Goal: Information Seeking & Learning: Learn about a topic

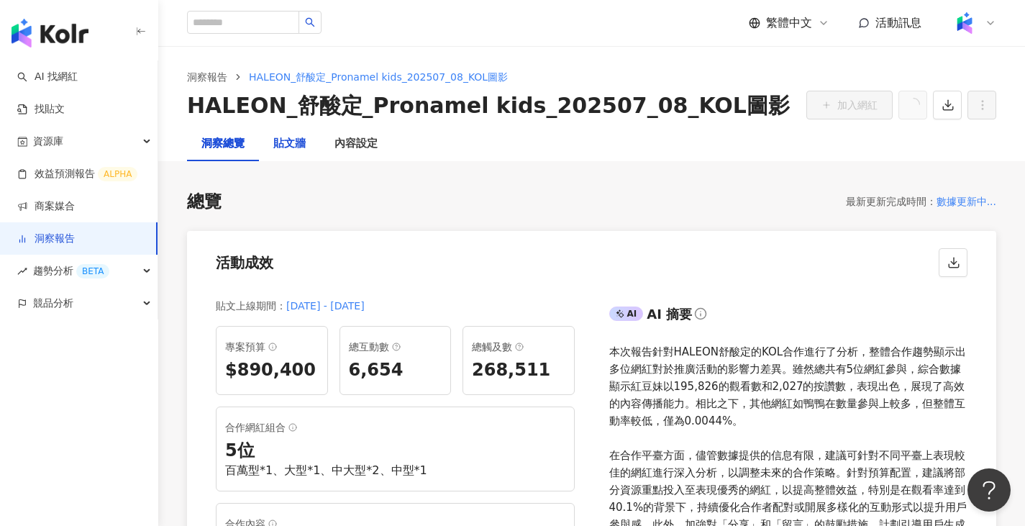
click at [292, 137] on div "貼文牆" at bounding box center [289, 143] width 32 height 17
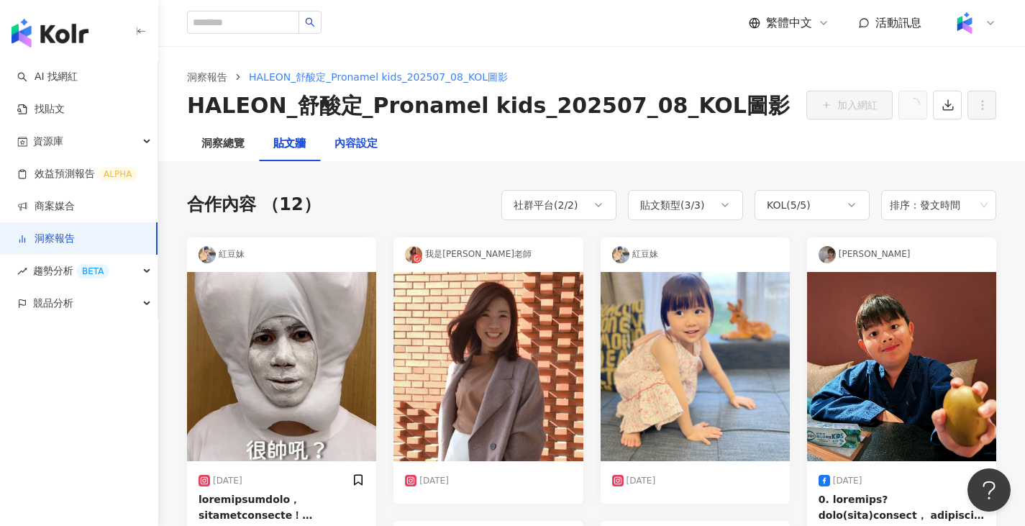
click at [347, 147] on div "內容設定" at bounding box center [356, 143] width 43 height 17
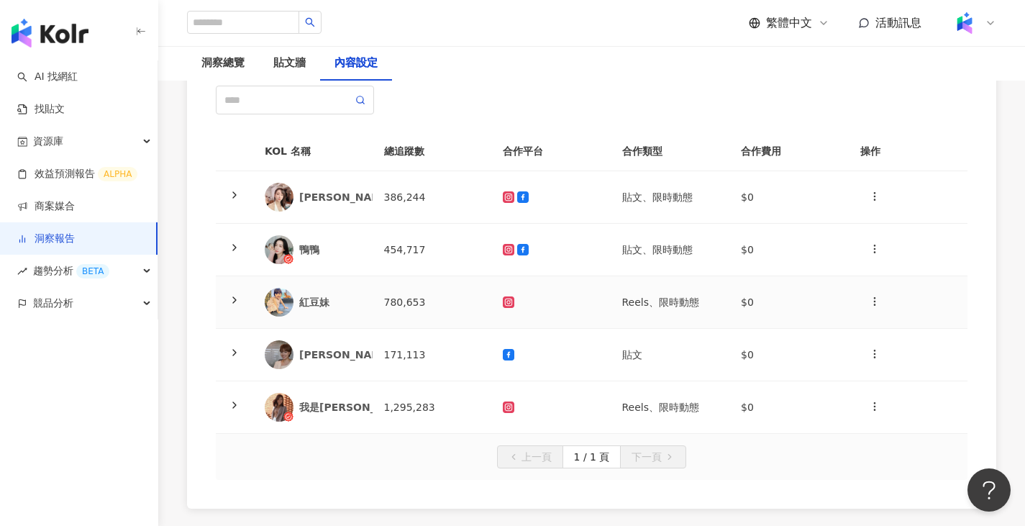
scroll to position [134, 0]
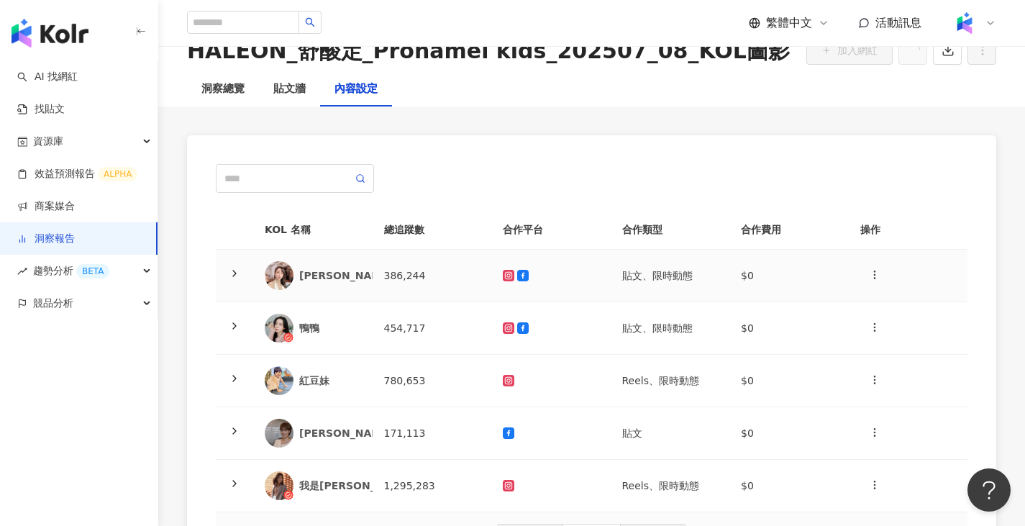
click at [446, 280] on td "386,244" at bounding box center [432, 276] width 119 height 53
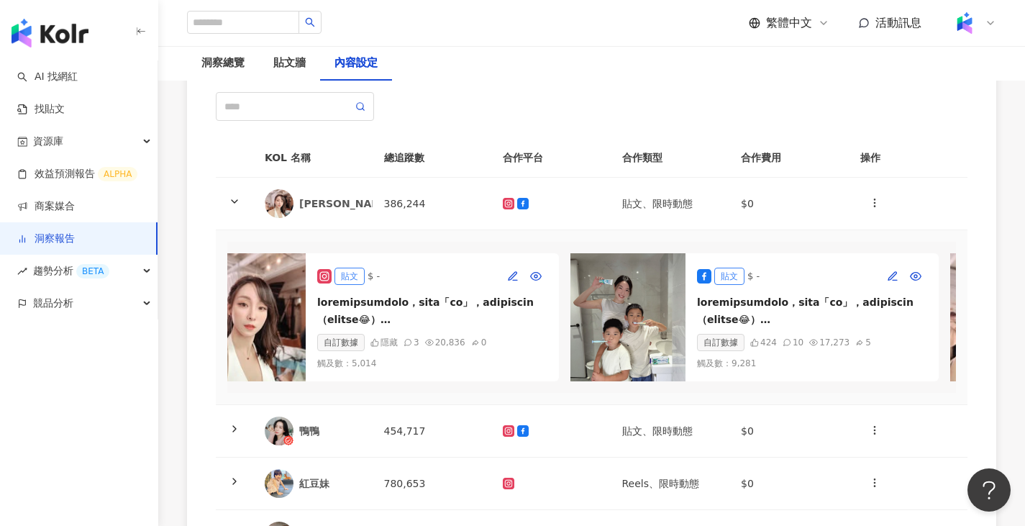
scroll to position [0, 0]
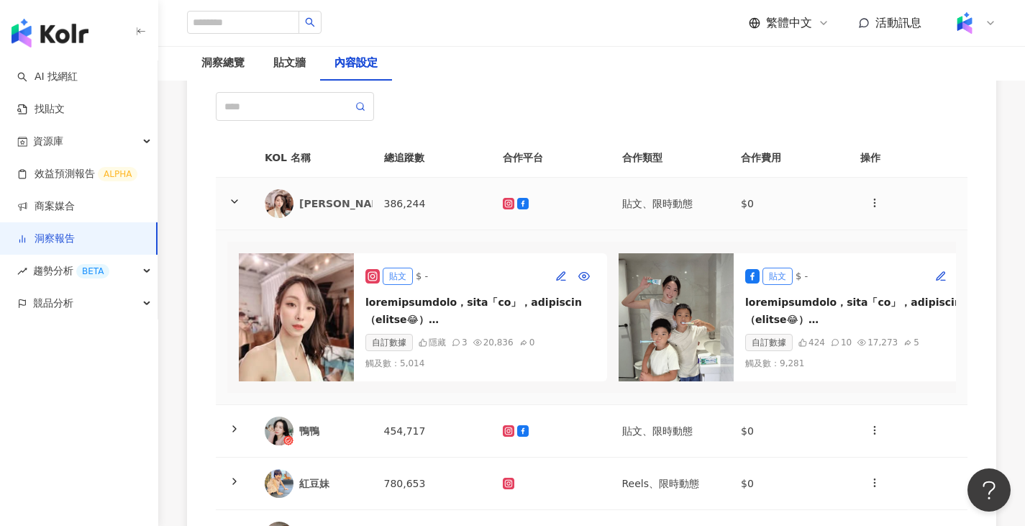
click at [373, 204] on td "386,244" at bounding box center [432, 204] width 119 height 53
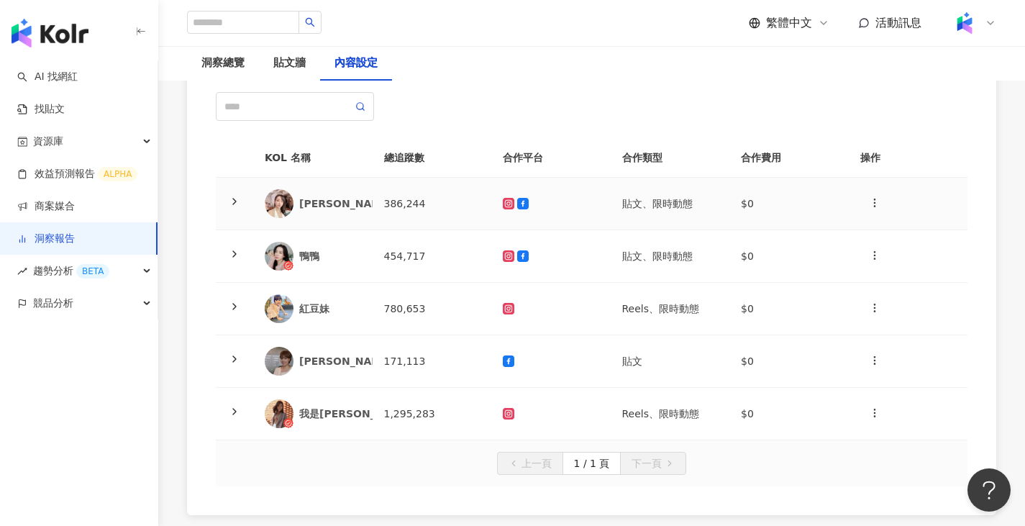
click at [406, 203] on td "386,244" at bounding box center [432, 204] width 119 height 53
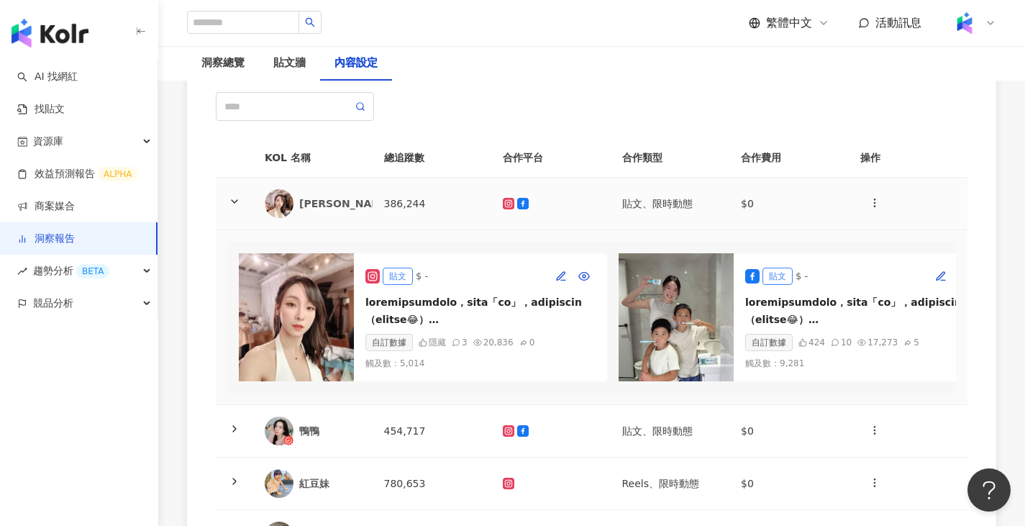
click at [406, 203] on td "386,244" at bounding box center [432, 204] width 119 height 53
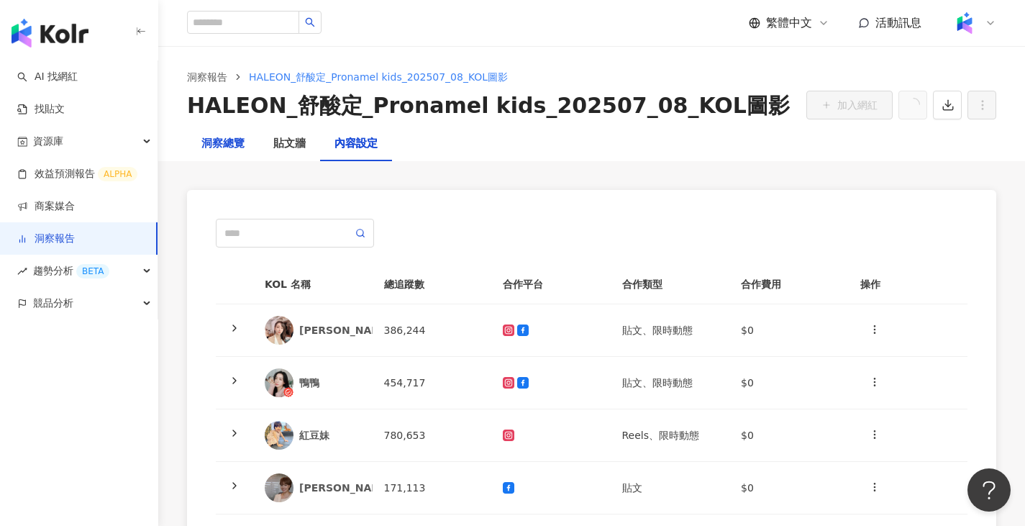
click at [222, 144] on div "洞察總覽" at bounding box center [222, 143] width 43 height 17
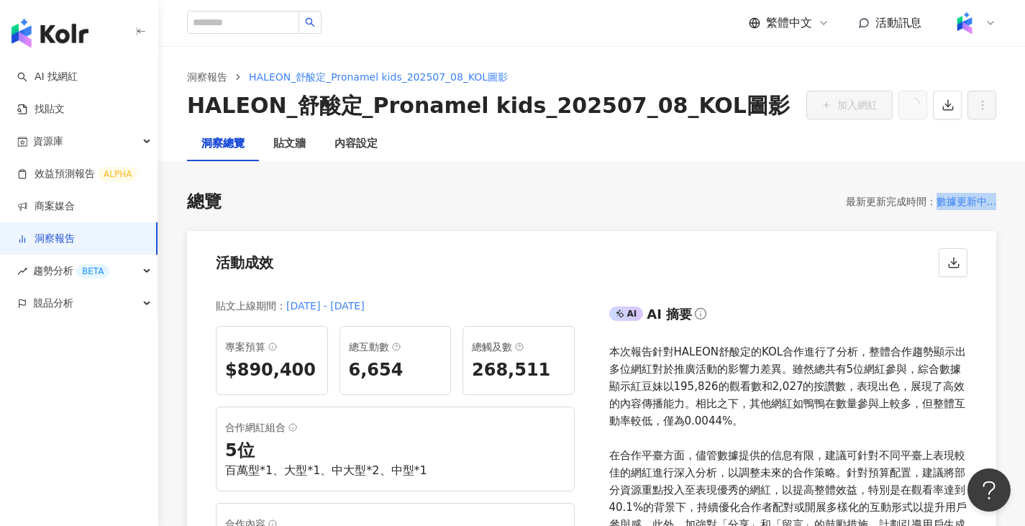
drag, startPoint x: 953, startPoint y: 199, endPoint x: 981, endPoint y: 217, distance: 33.3
click at [981, 217] on div "總覽 最新更新完成時間 ： 數據更新中... 活動成效 貼文上線期間 ： [DATE] - [DATE] 專案預算 $890,400 總互動數 6,654 總…" at bounding box center [592, 461] width 810 height 543
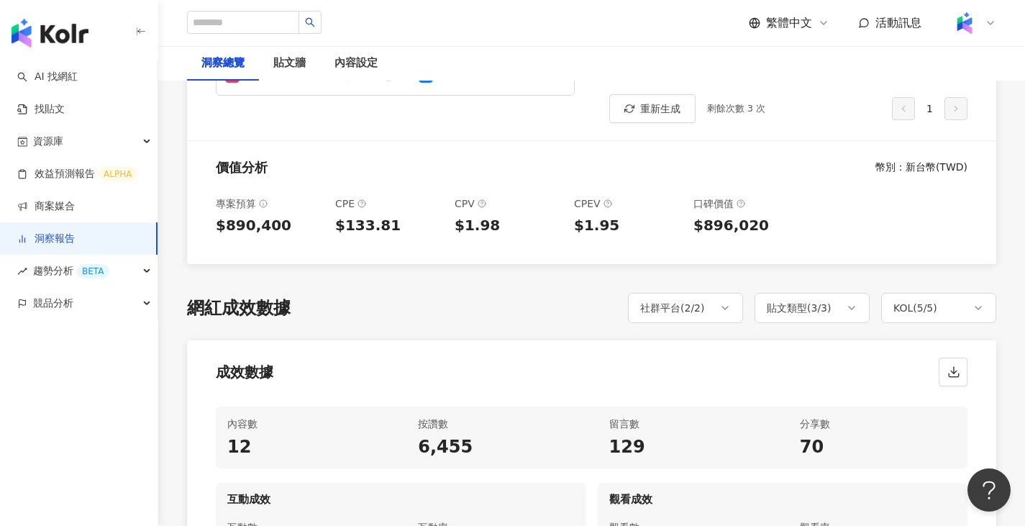
scroll to position [504, 0]
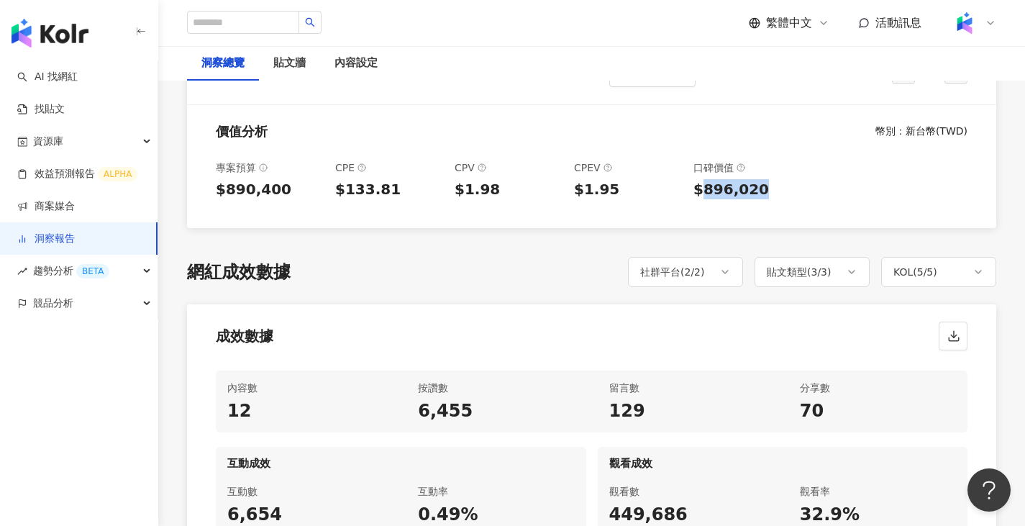
drag, startPoint x: 704, startPoint y: 194, endPoint x: 810, endPoint y: 189, distance: 105.9
click at [810, 189] on div "專案預算 $890,400 CPE $133.81 CPV $1.98 CPEV $1.95 口碑價值 $896,020" at bounding box center [592, 188] width 810 height 81
click at [779, 196] on div "$896,020" at bounding box center [748, 189] width 108 height 20
click at [257, 194] on div "$890,400" at bounding box center [270, 189] width 108 height 20
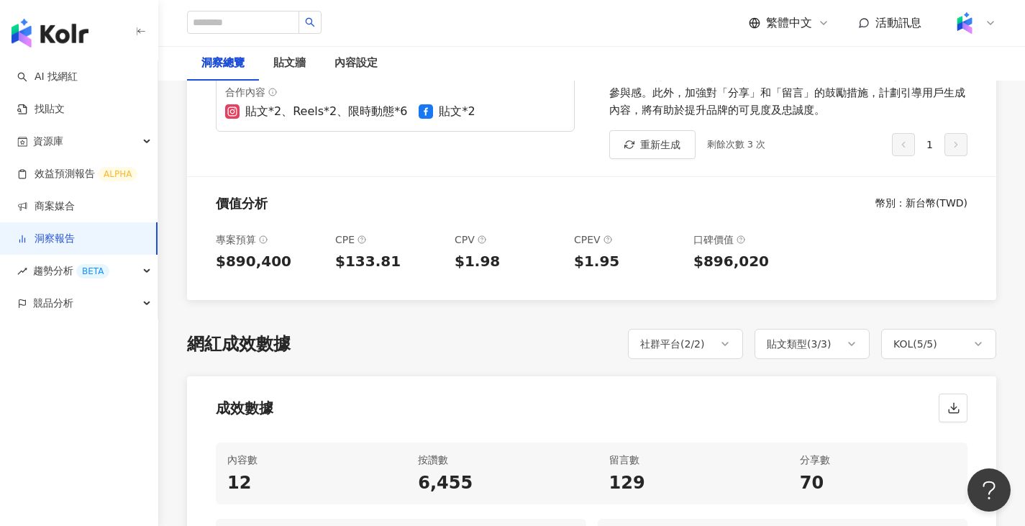
scroll to position [360, 0]
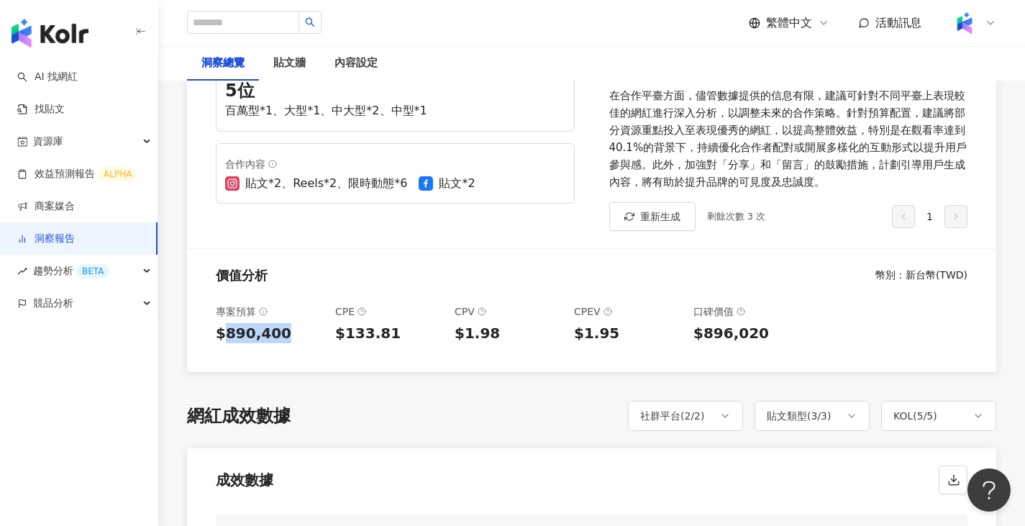
drag, startPoint x: 225, startPoint y: 338, endPoint x: 280, endPoint y: 335, distance: 55.5
click at [280, 335] on div "$890,400" at bounding box center [270, 333] width 108 height 20
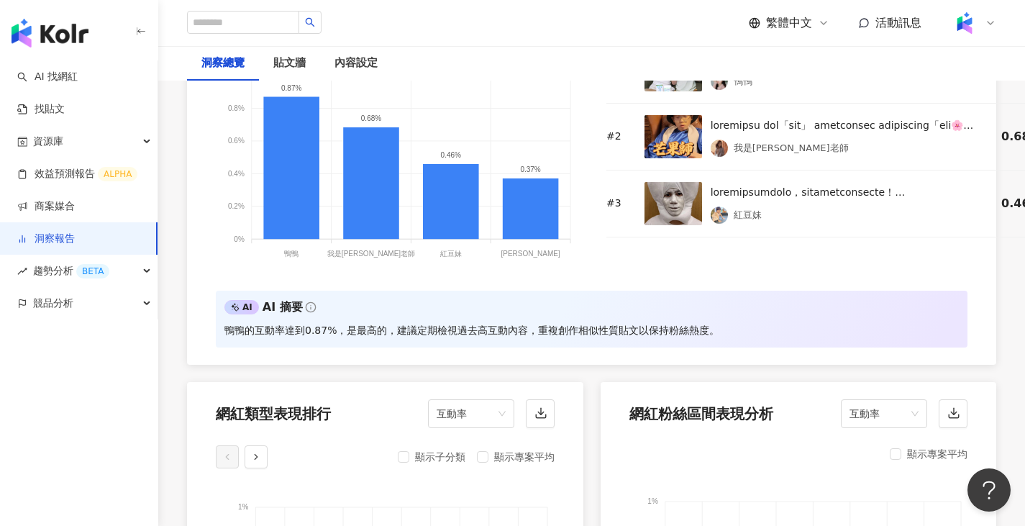
scroll to position [1151, 0]
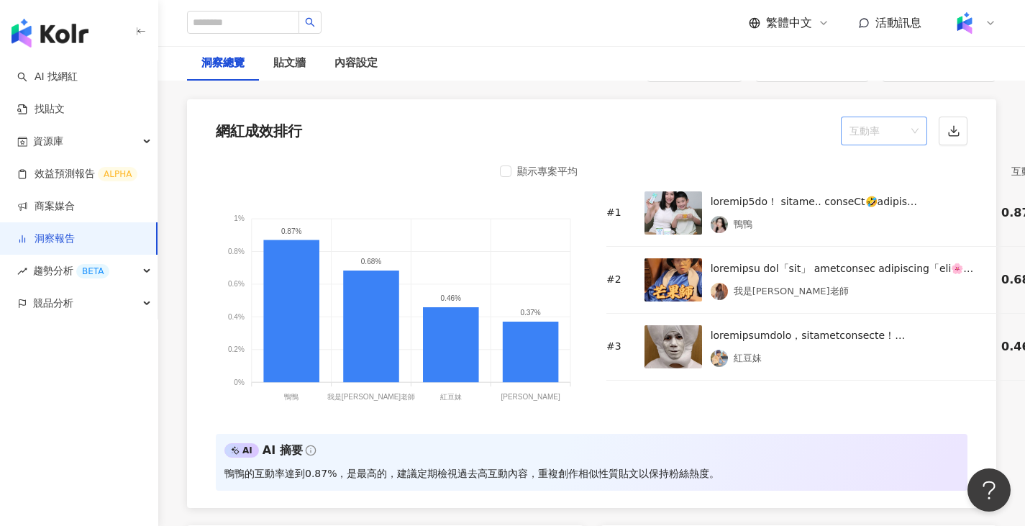
click at [913, 132] on span "互動率" at bounding box center [884, 130] width 69 height 27
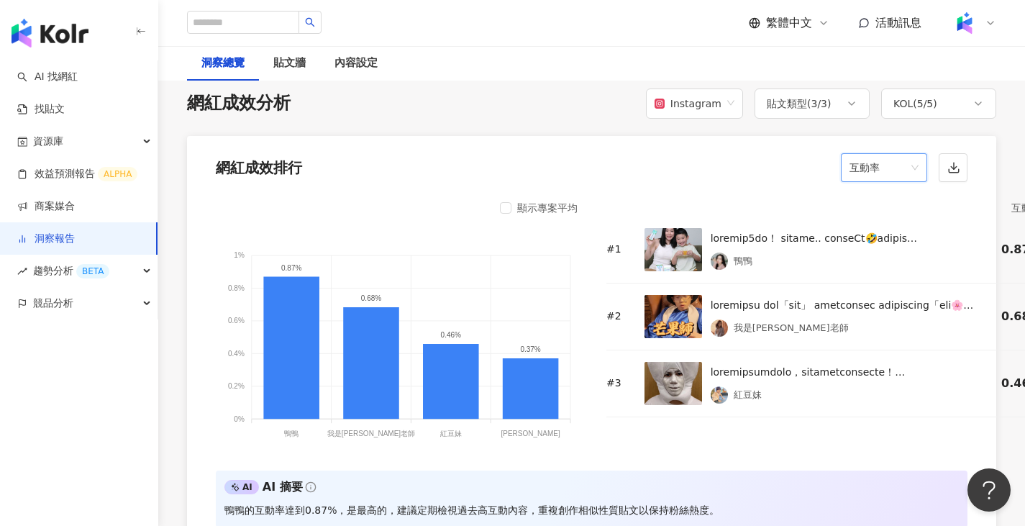
scroll to position [1079, 0]
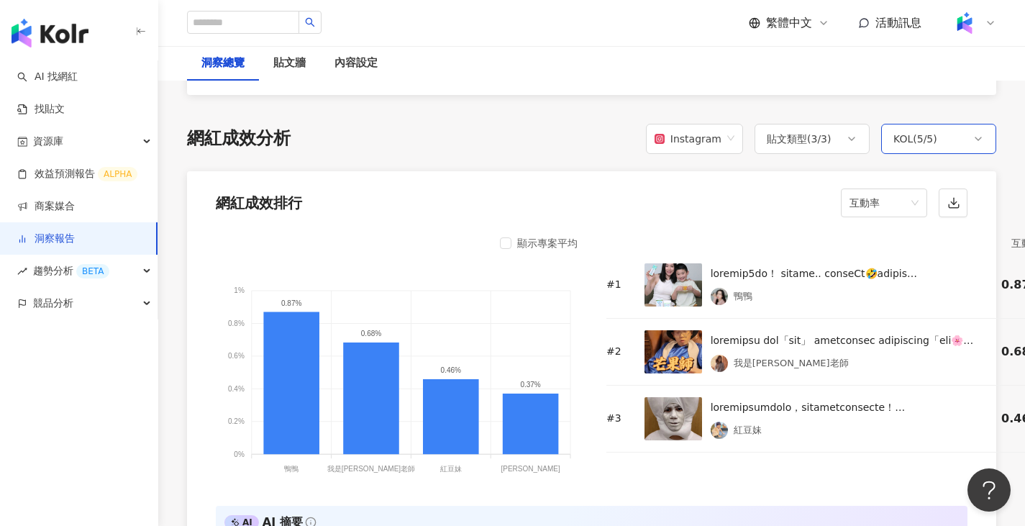
click at [911, 137] on div "KOL ( 5 / 5 )" at bounding box center [916, 138] width 44 height 17
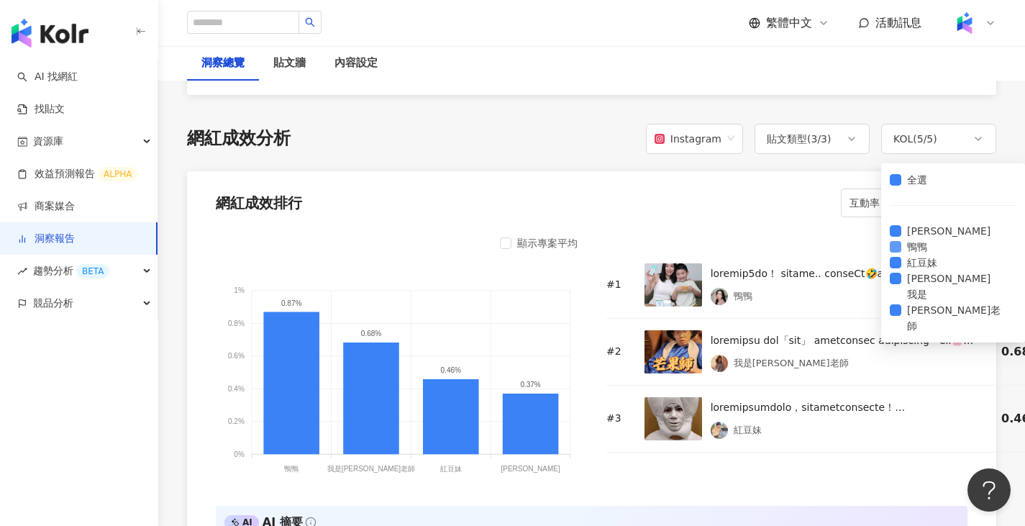
click at [925, 248] on span "鴨鴨" at bounding box center [918, 247] width 32 height 16
click at [917, 223] on label "[PERSON_NAME]" at bounding box center [953, 231] width 127 height 16
click at [930, 286] on span "[PERSON_NAME]" at bounding box center [949, 279] width 95 height 16
click at [933, 319] on span "我是[PERSON_NAME]老師" at bounding box center [959, 309] width 115 height 47
click at [738, 220] on div "網紅成效排行 互動率" at bounding box center [592, 198] width 810 height 55
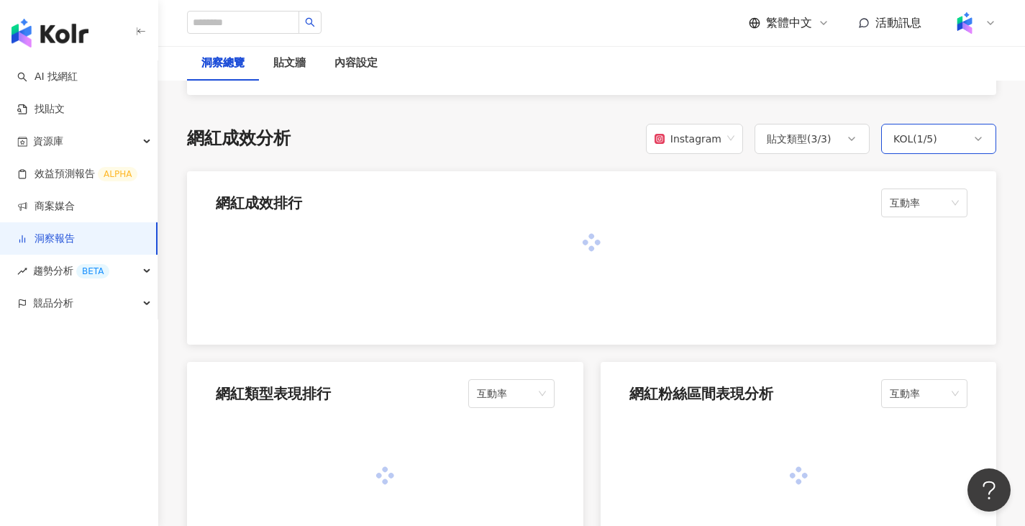
click at [956, 153] on div "KOL ( 1 / 5 )" at bounding box center [939, 139] width 115 height 30
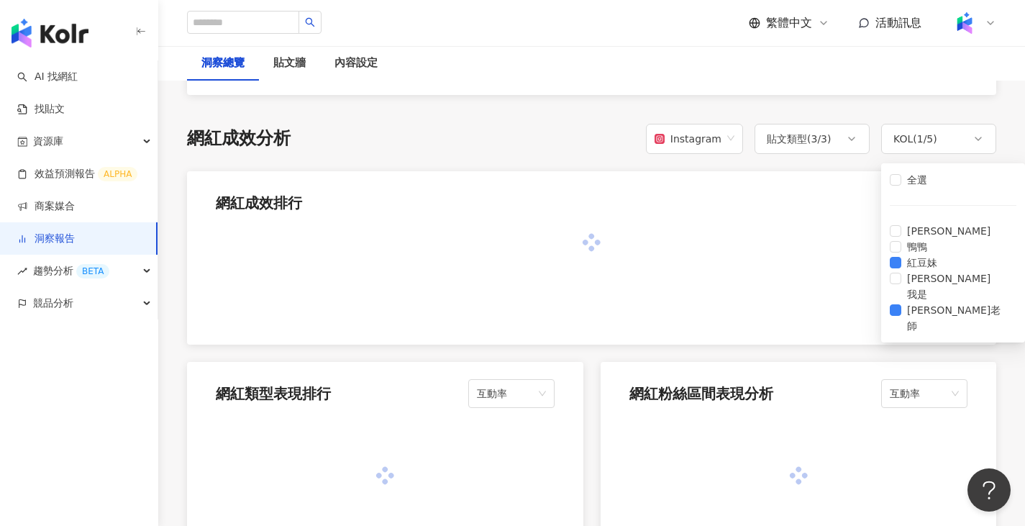
click at [791, 241] on div at bounding box center [592, 243] width 752 height 17
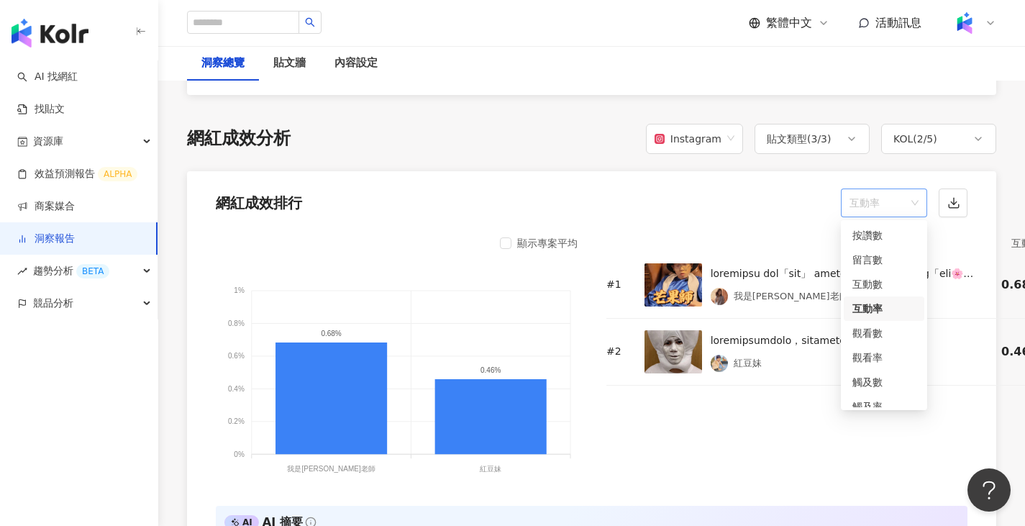
click at [901, 214] on span "互動率" at bounding box center [884, 202] width 69 height 27
click at [888, 348] on div "觀看率" at bounding box center [884, 357] width 81 height 24
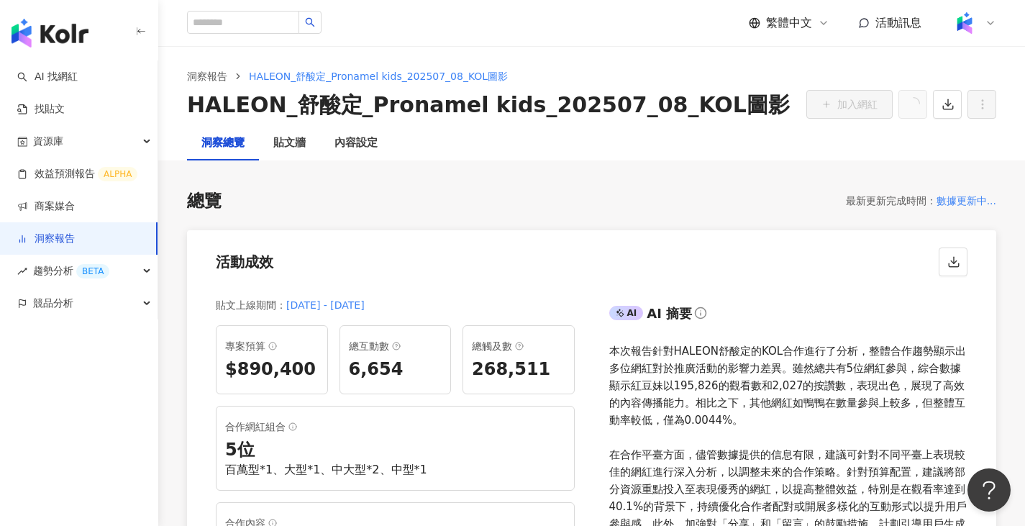
scroll to position [0, 0]
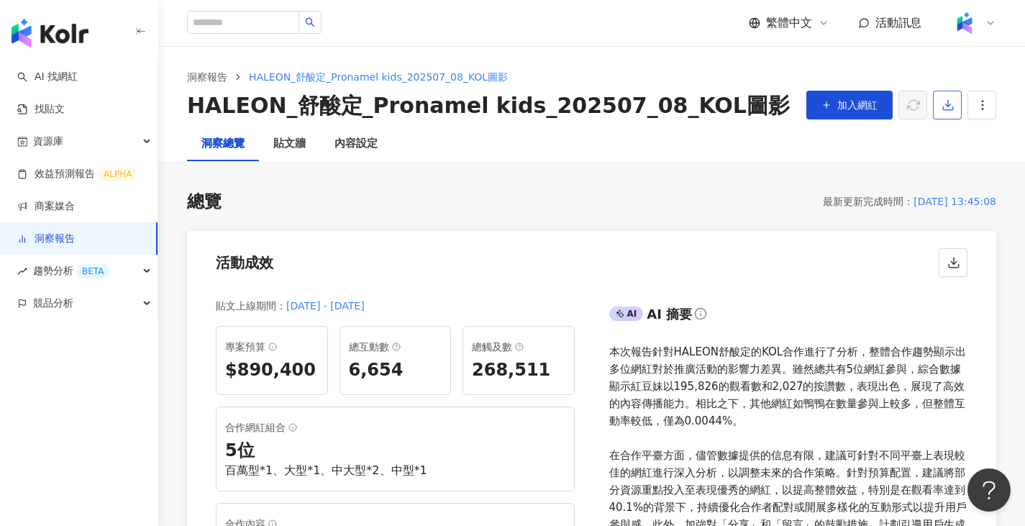
click at [952, 106] on icon "button" at bounding box center [948, 105] width 13 height 13
click at [977, 170] on span "匯出 Excel" at bounding box center [970, 168] width 50 height 16
click at [838, 63] on div "洞察報告 HALEON_舒酸定_Pronamel kids_202507_08_KOL圖影 HALEON_舒酸定_Pronamel kids_202507_0…" at bounding box center [591, 86] width 867 height 81
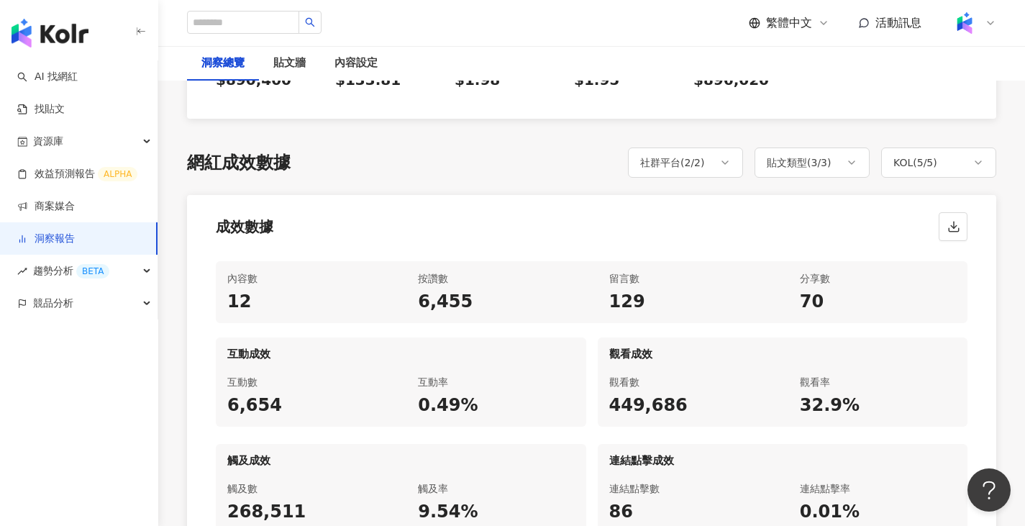
scroll to position [485, 0]
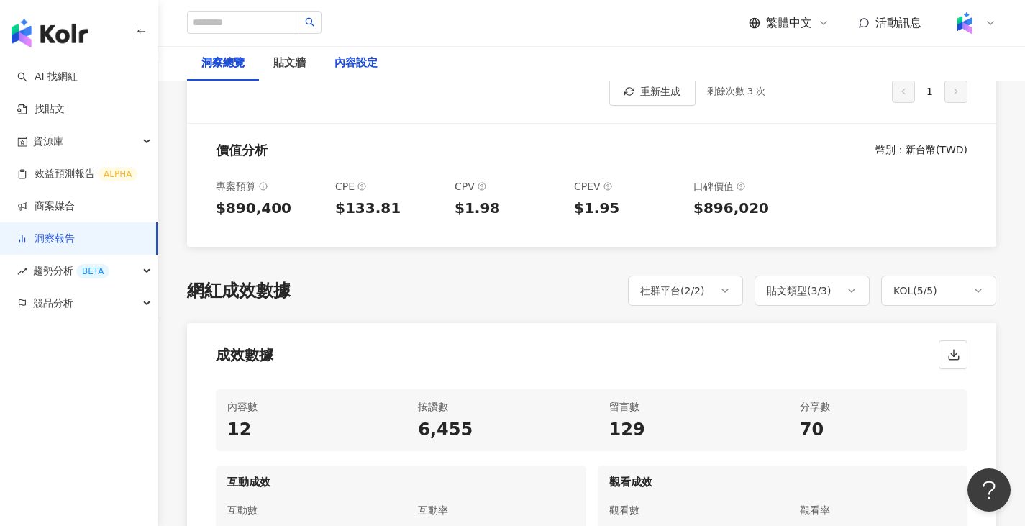
click at [350, 62] on div "內容設定" at bounding box center [356, 63] width 43 height 17
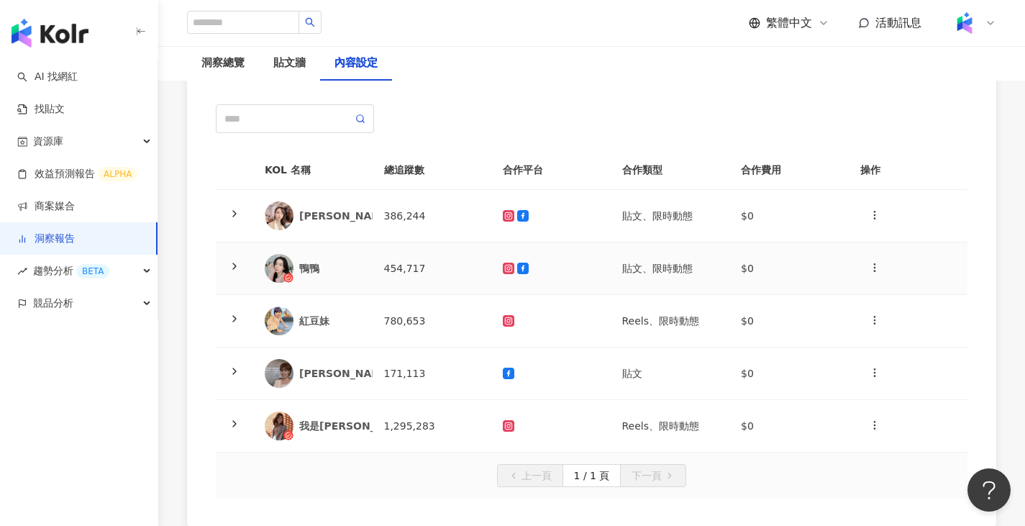
scroll to position [116, 0]
click at [397, 226] on td "386,244" at bounding box center [432, 215] width 119 height 53
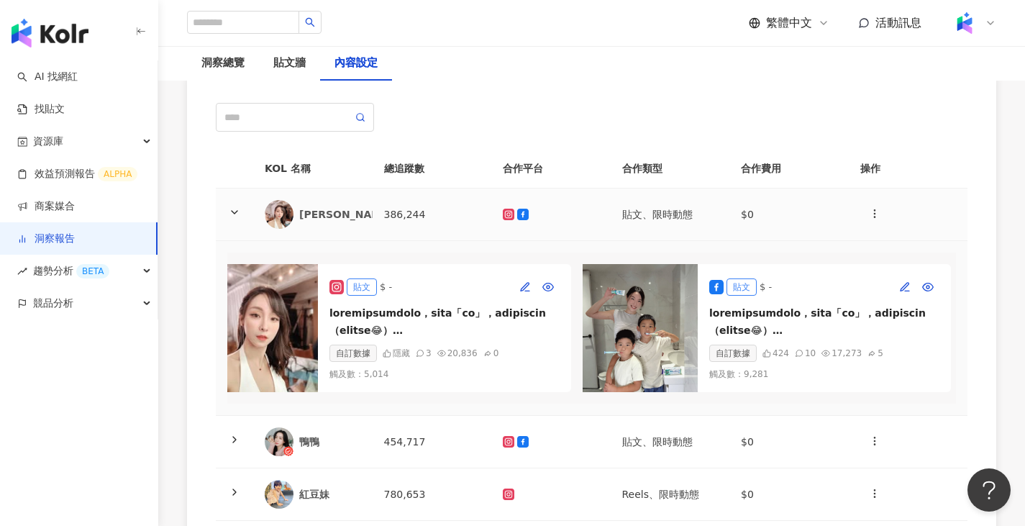
scroll to position [0, 35]
click at [417, 207] on td "386,244" at bounding box center [432, 215] width 119 height 53
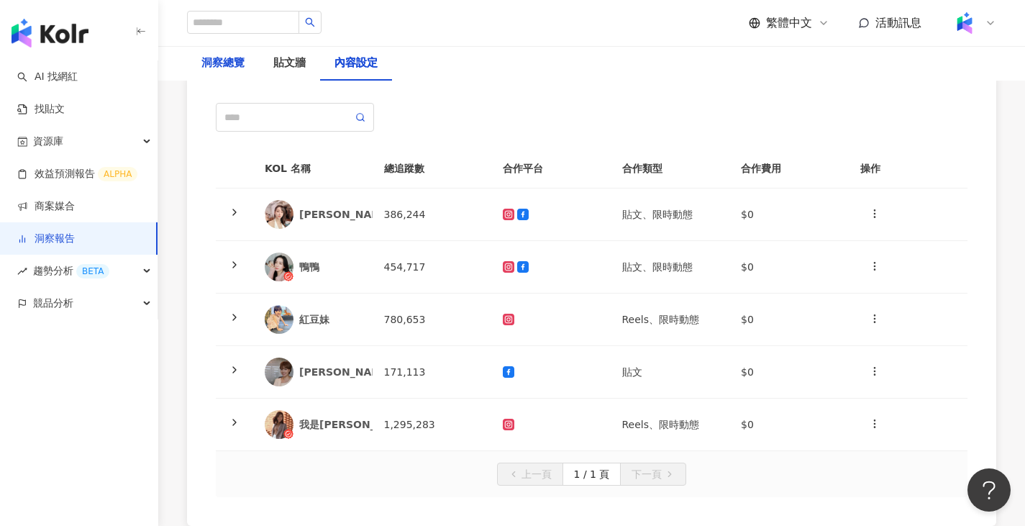
click at [218, 68] on div "洞察總覽" at bounding box center [222, 63] width 43 height 17
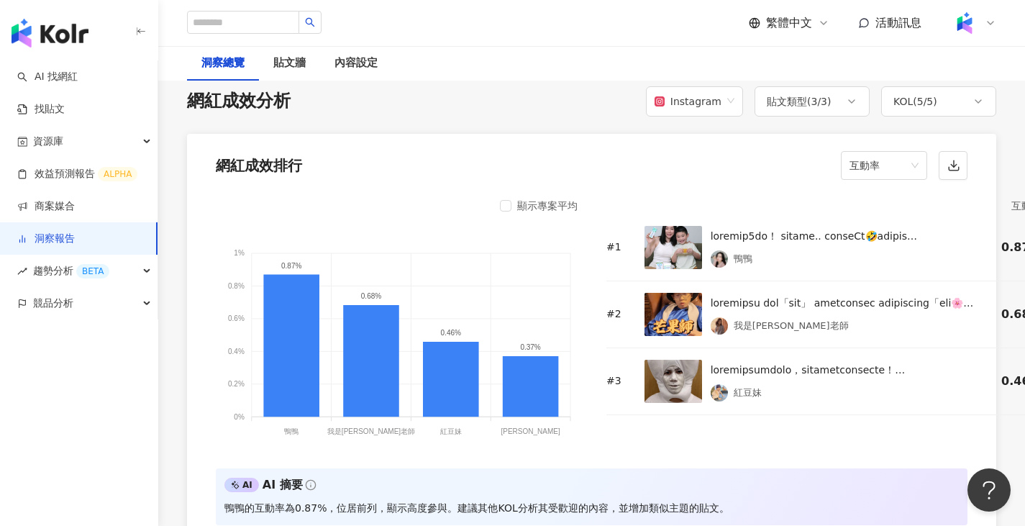
scroll to position [1118, 0]
click at [948, 99] on div "KOL ( 5 / 5 )" at bounding box center [939, 101] width 115 height 30
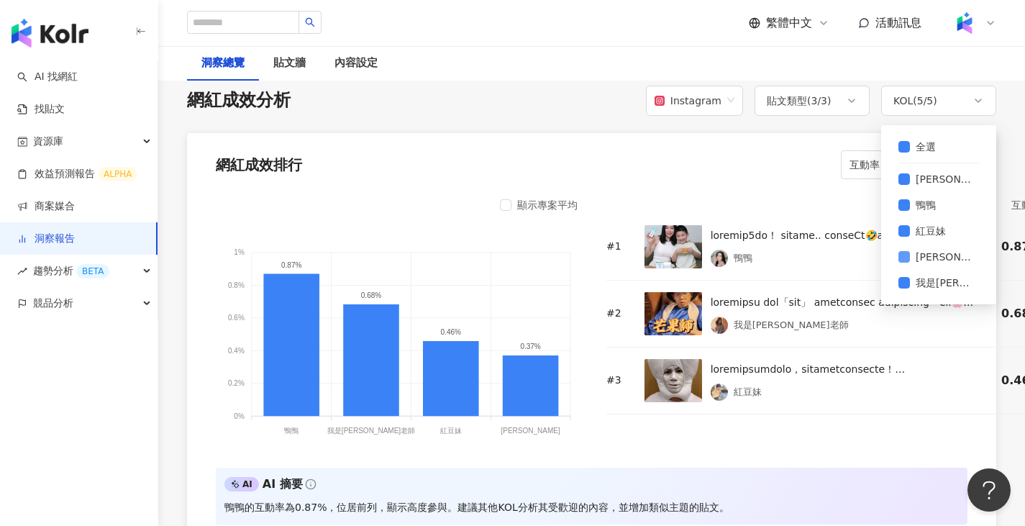
click at [920, 255] on span "[PERSON_NAME]" at bounding box center [944, 257] width 69 height 16
click at [930, 196] on label "鴨鴨" at bounding box center [939, 205] width 81 height 26
click at [930, 178] on span "[PERSON_NAME]" at bounding box center [944, 179] width 69 height 16
click at [735, 166] on div "網紅成效排行 互動率" at bounding box center [592, 160] width 810 height 55
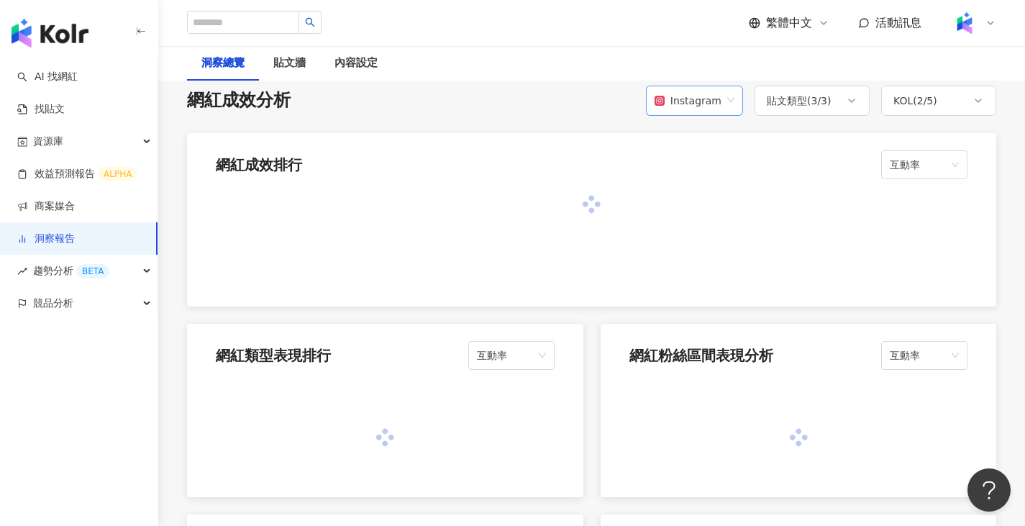
click at [730, 101] on span "Instagram" at bounding box center [695, 100] width 80 height 27
click at [520, 140] on div "網紅成效排行 互動率" at bounding box center [592, 160] width 810 height 55
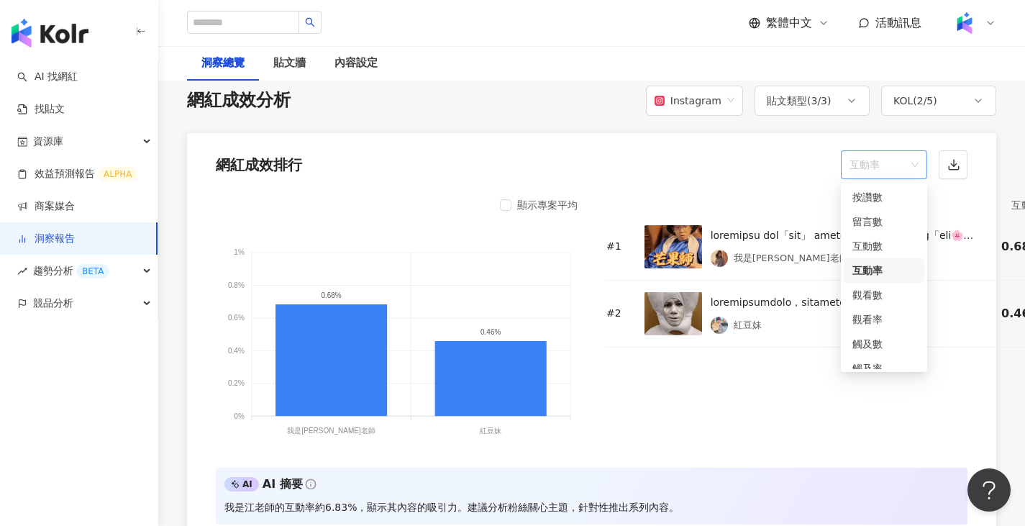
click at [910, 162] on span "互動率" at bounding box center [884, 164] width 69 height 27
click at [882, 245] on div "互動數" at bounding box center [884, 246] width 63 height 16
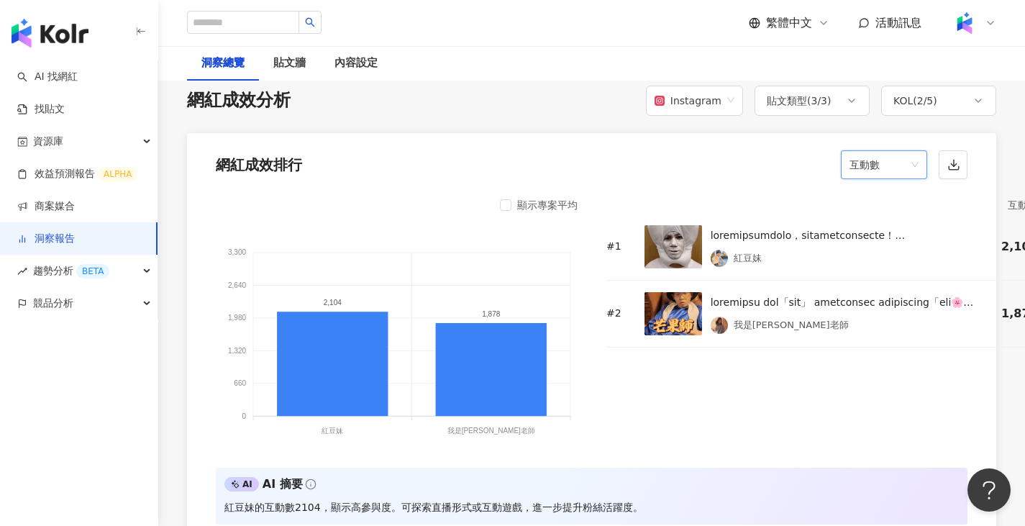
click at [888, 166] on span "互動數" at bounding box center [884, 164] width 69 height 27
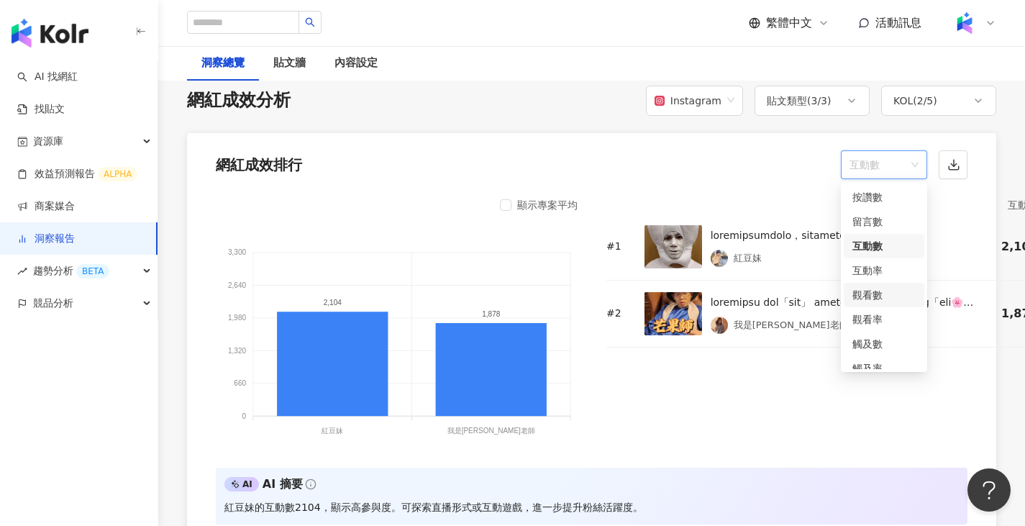
click at [889, 300] on div "觀看數" at bounding box center [884, 295] width 63 height 16
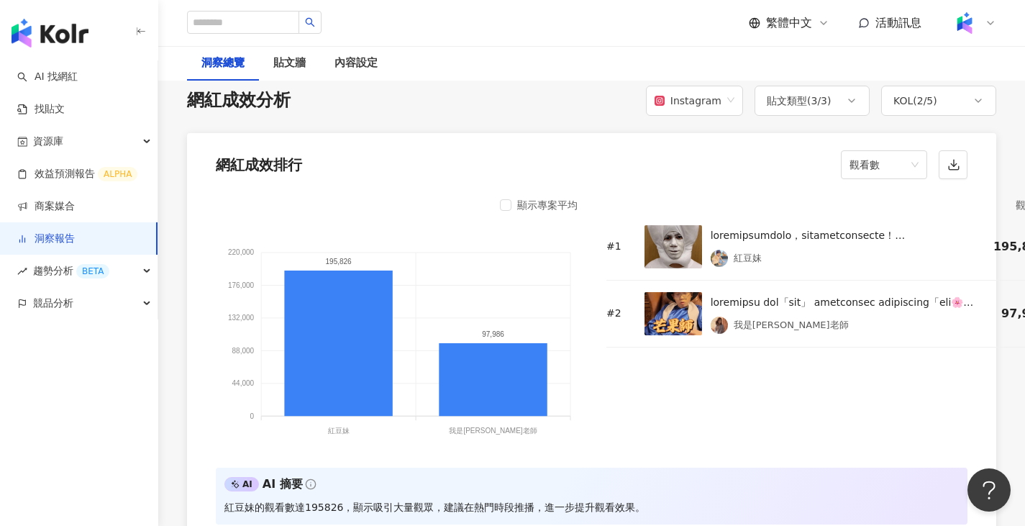
click at [730, 186] on div "網紅成效排行 觀看數" at bounding box center [592, 160] width 810 height 55
click at [902, 163] on span "觀看數" at bounding box center [884, 164] width 69 height 27
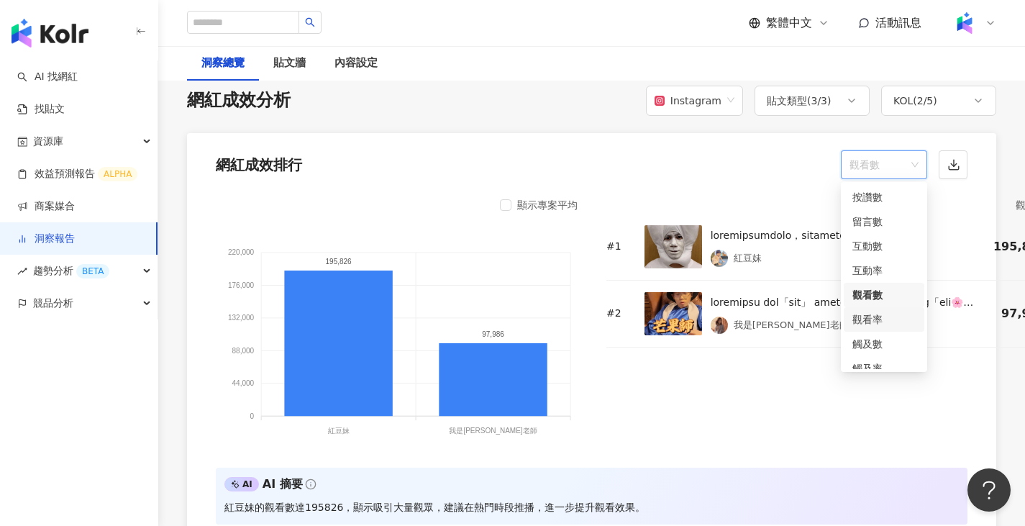
click at [898, 327] on div "觀看率" at bounding box center [884, 319] width 81 height 24
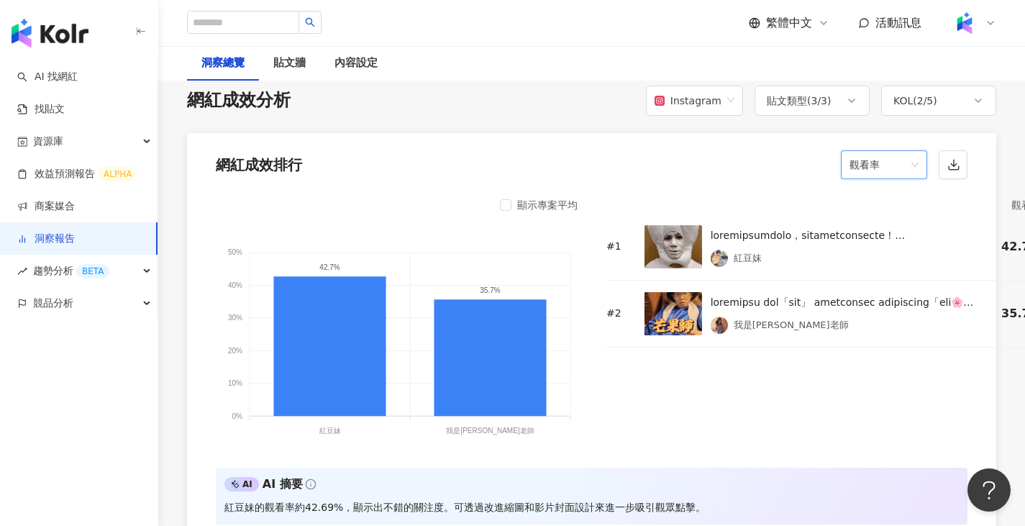
click at [868, 163] on span "觀看率" at bounding box center [884, 164] width 69 height 27
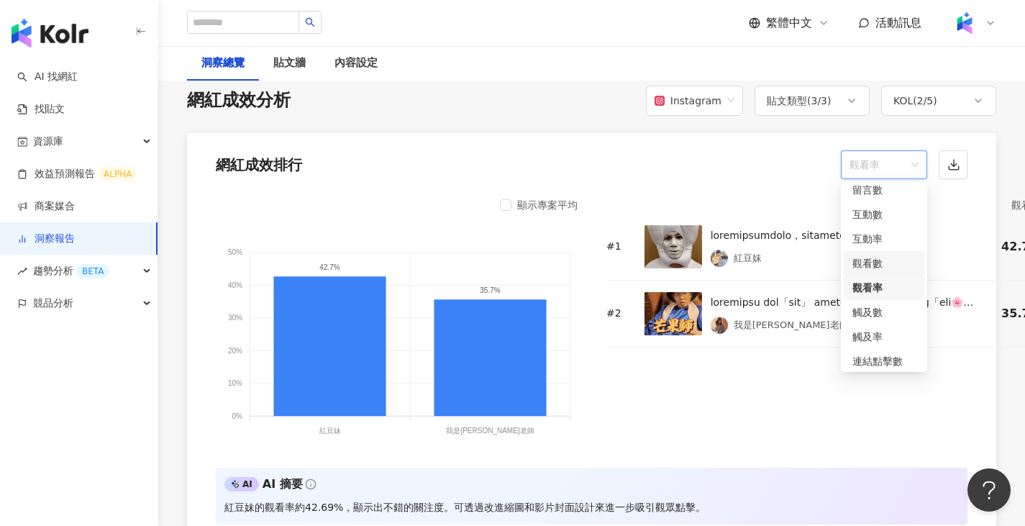
scroll to position [60, 0]
click at [897, 302] on div "觸及率" at bounding box center [884, 308] width 63 height 16
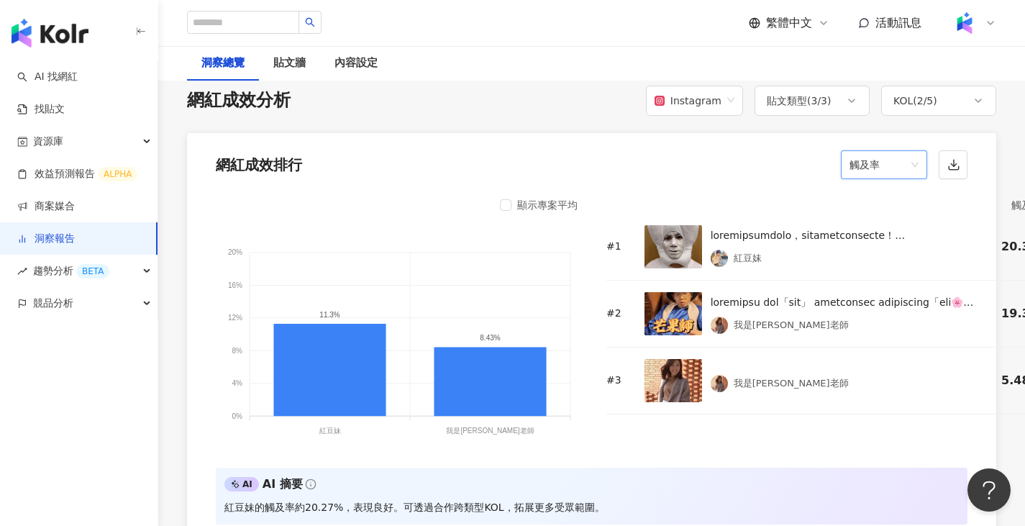
click at [882, 173] on span "觸及率" at bounding box center [884, 164] width 69 height 27
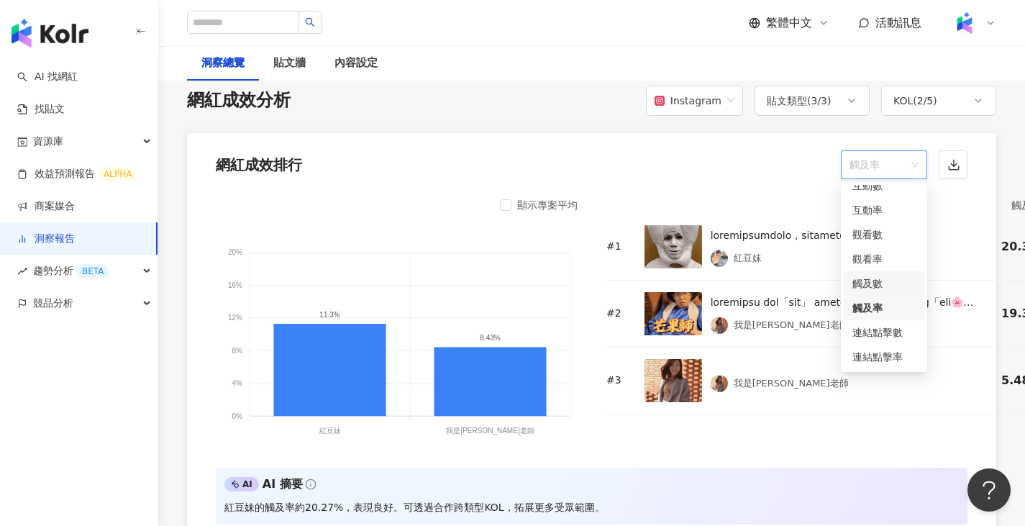
click at [884, 281] on div "觸及數" at bounding box center [884, 284] width 63 height 16
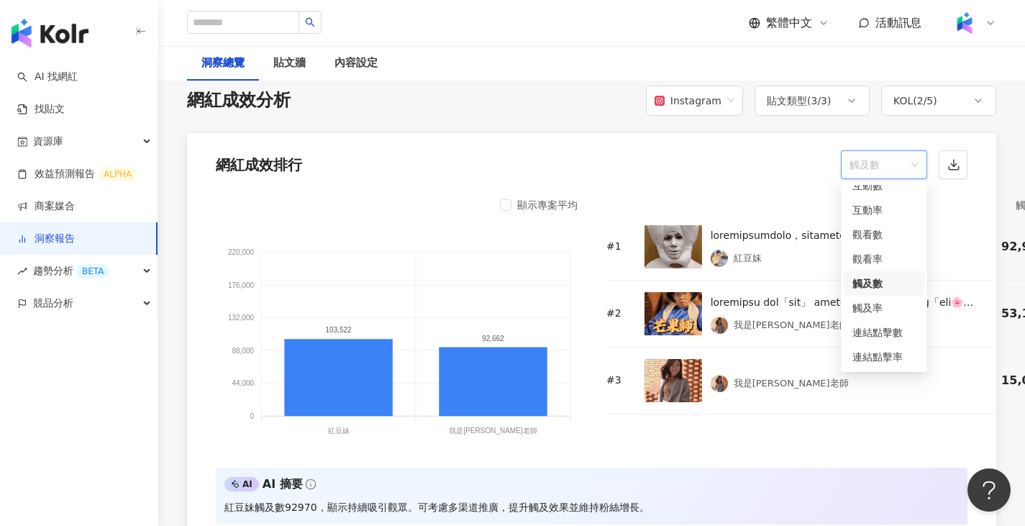
click at [861, 175] on span "觸及數" at bounding box center [884, 164] width 69 height 27
click at [887, 309] on div "觸及率" at bounding box center [884, 308] width 63 height 16
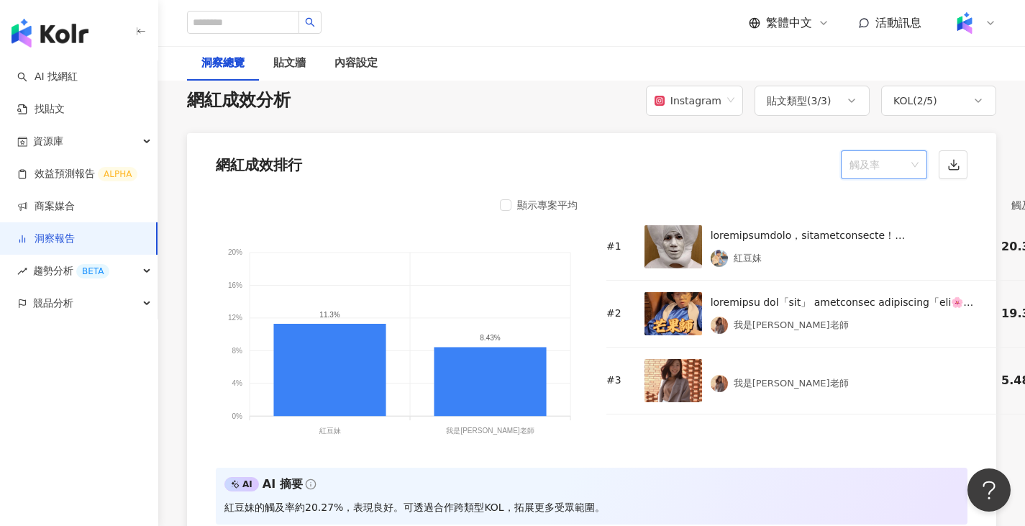
click at [890, 158] on span "觸及率" at bounding box center [884, 164] width 69 height 27
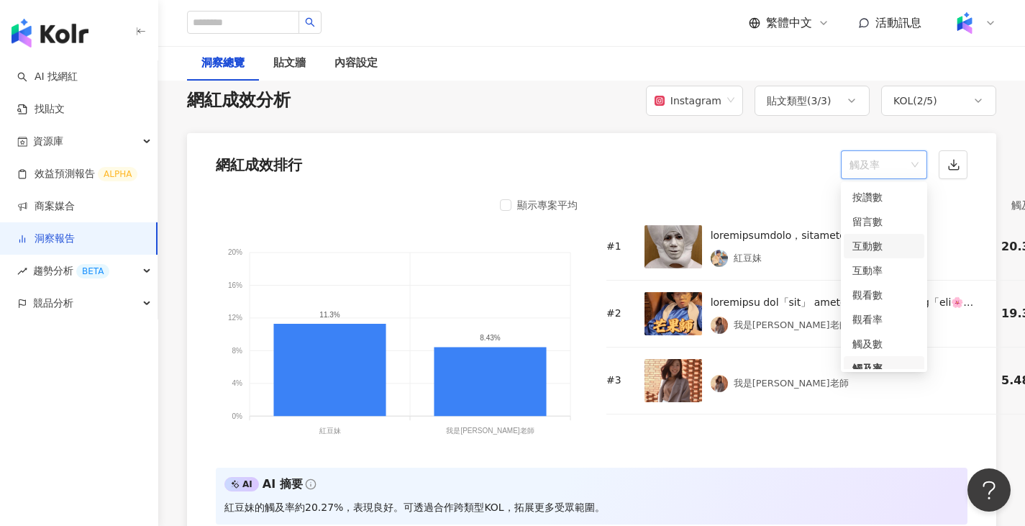
click at [885, 244] on div "互動數" at bounding box center [884, 246] width 63 height 16
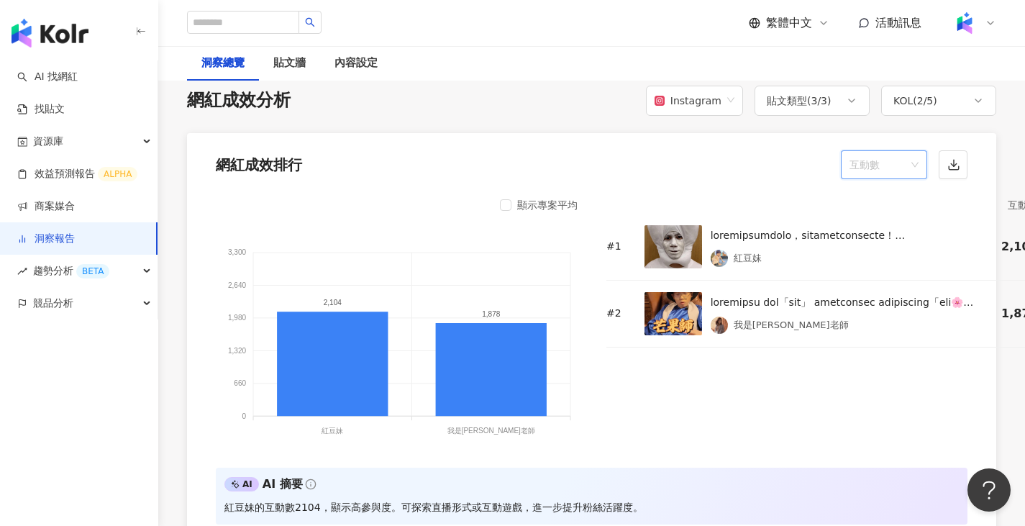
click at [884, 164] on span "互動數" at bounding box center [884, 164] width 69 height 27
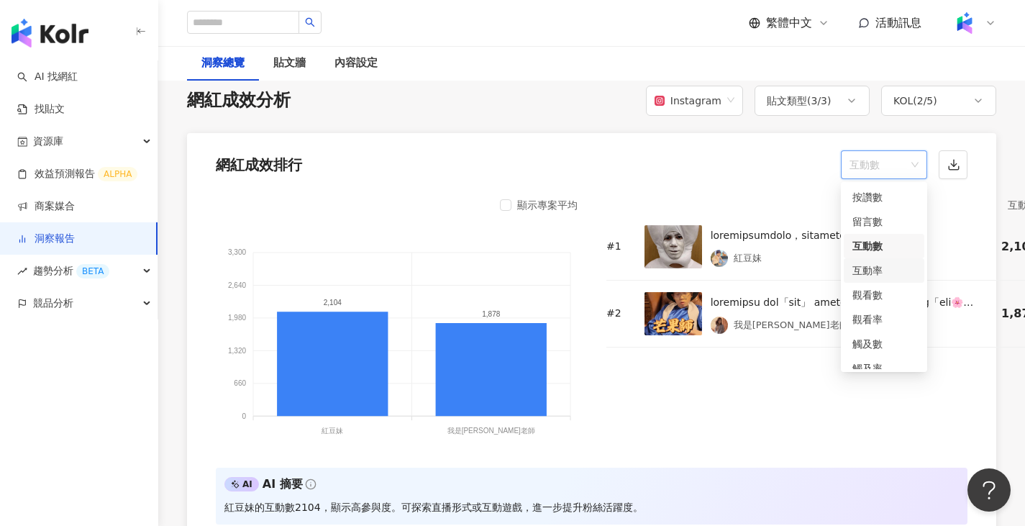
click at [889, 265] on div "互動率" at bounding box center [884, 271] width 63 height 16
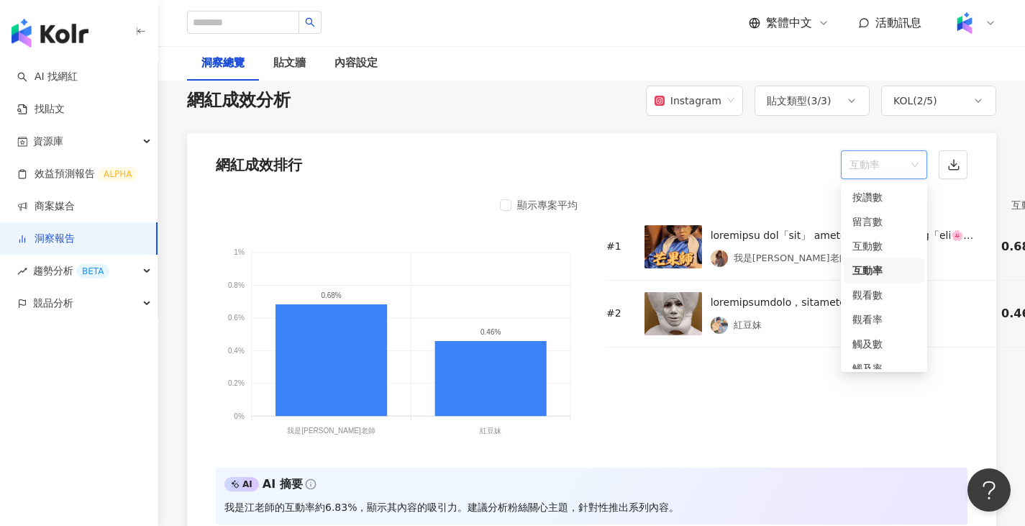
click at [858, 165] on span "互動率" at bounding box center [884, 164] width 69 height 27
click at [882, 240] on div "互動數" at bounding box center [884, 246] width 63 height 16
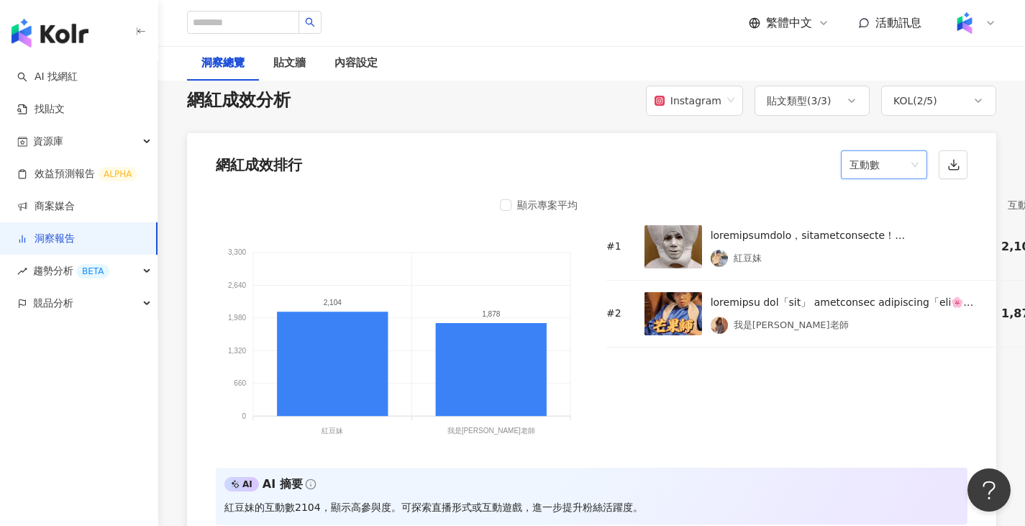
click at [874, 173] on span "互動數" at bounding box center [884, 164] width 69 height 27
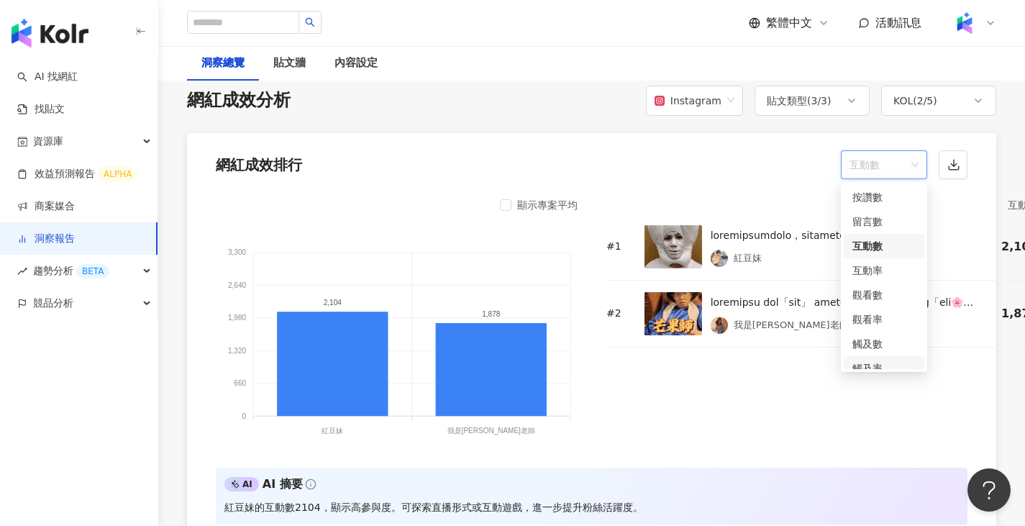
click at [881, 363] on div "觸及率" at bounding box center [884, 369] width 63 height 16
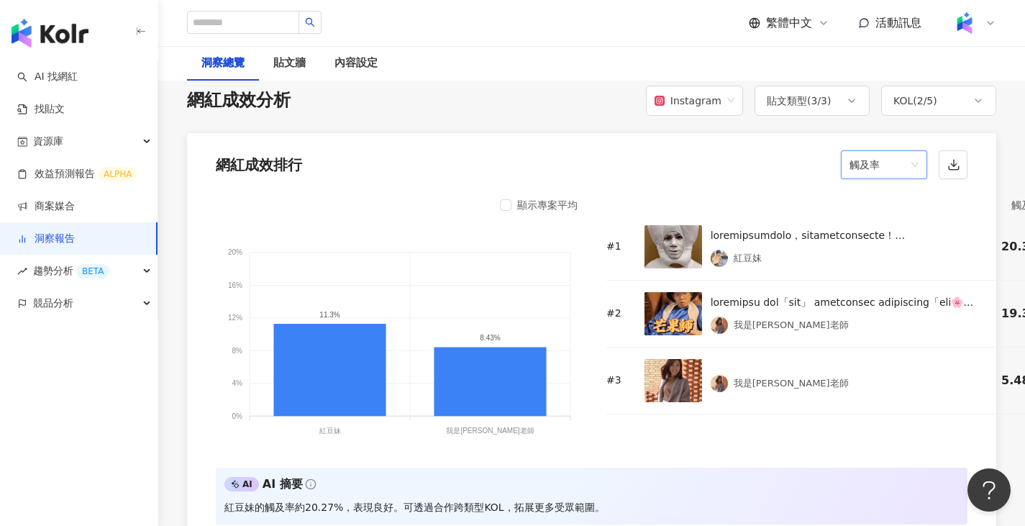
click at [888, 172] on span "觸及率" at bounding box center [884, 164] width 69 height 27
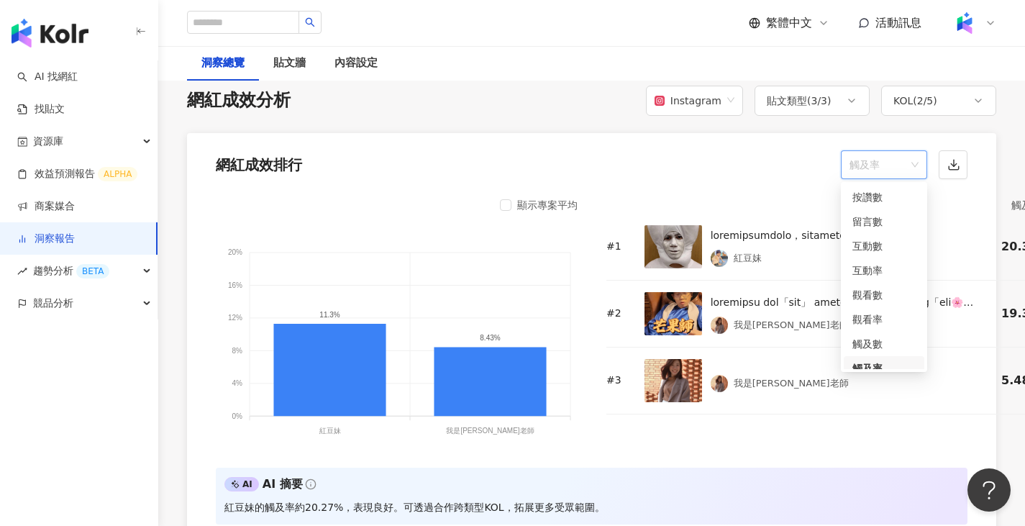
scroll to position [12, 0]
click at [890, 261] on div "互動率" at bounding box center [884, 259] width 63 height 16
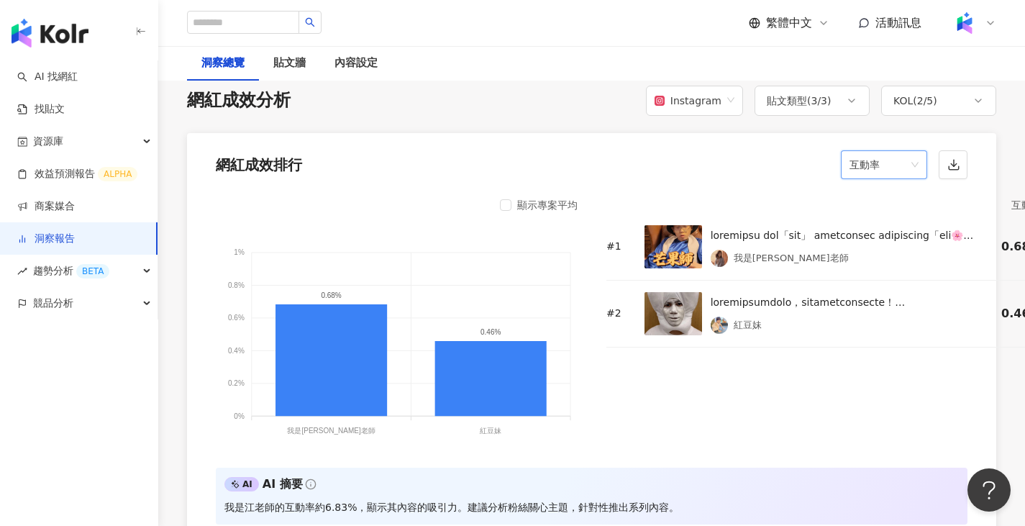
click at [887, 180] on div "網紅成效排行 互動率 互動率" at bounding box center [592, 160] width 810 height 55
click at [897, 161] on span "互動率" at bounding box center [884, 164] width 69 height 27
click at [887, 237] on div "互動數" at bounding box center [884, 235] width 63 height 16
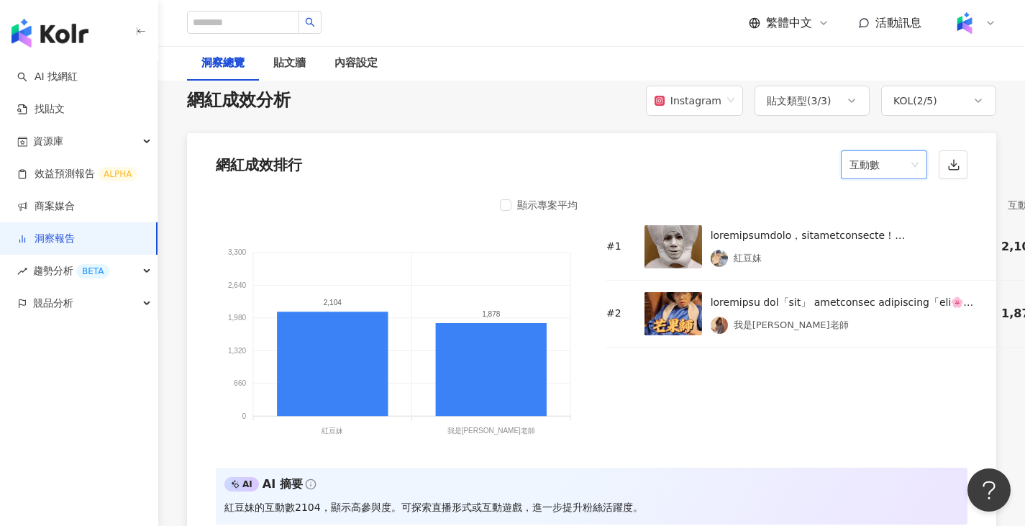
click at [875, 166] on span "互動數" at bounding box center [884, 164] width 69 height 27
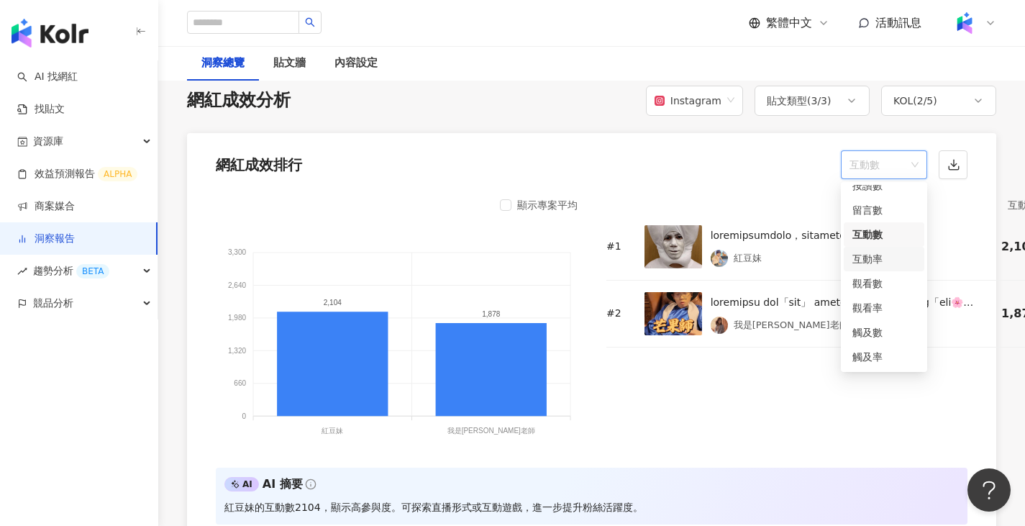
click at [886, 257] on div "互動率" at bounding box center [884, 259] width 63 height 16
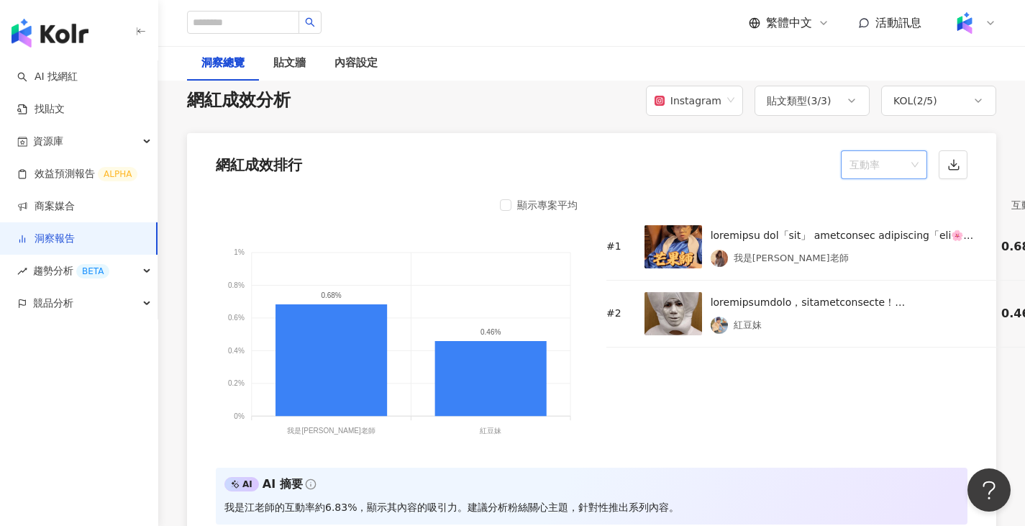
click at [893, 174] on span "互動率" at bounding box center [884, 164] width 69 height 27
click at [882, 307] on div "觀看率" at bounding box center [884, 308] width 63 height 16
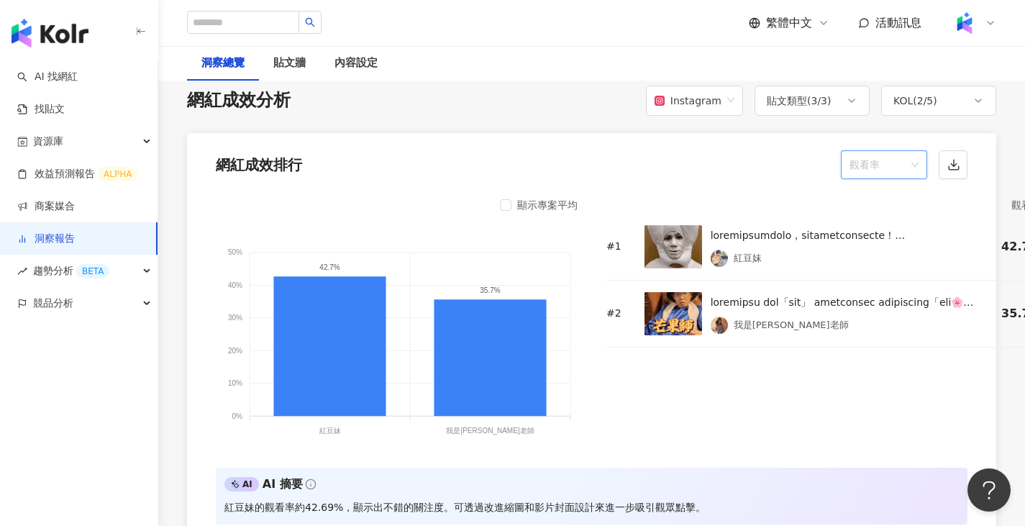
click at [884, 169] on span "觀看率" at bounding box center [884, 164] width 69 height 27
click at [868, 360] on div "觸及率" at bounding box center [884, 357] width 63 height 16
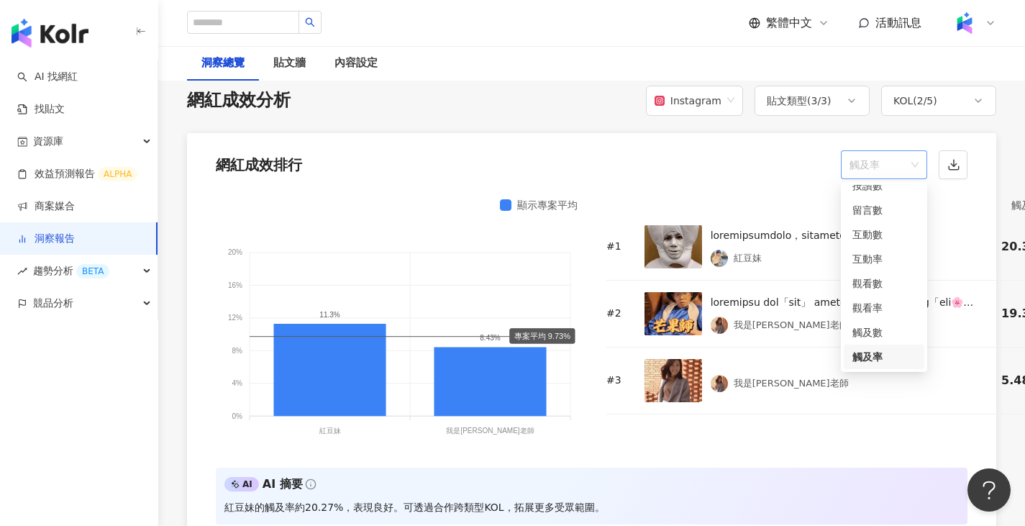
click at [873, 161] on span "觸及率" at bounding box center [884, 164] width 69 height 27
click at [890, 302] on div "觀看率" at bounding box center [884, 308] width 63 height 16
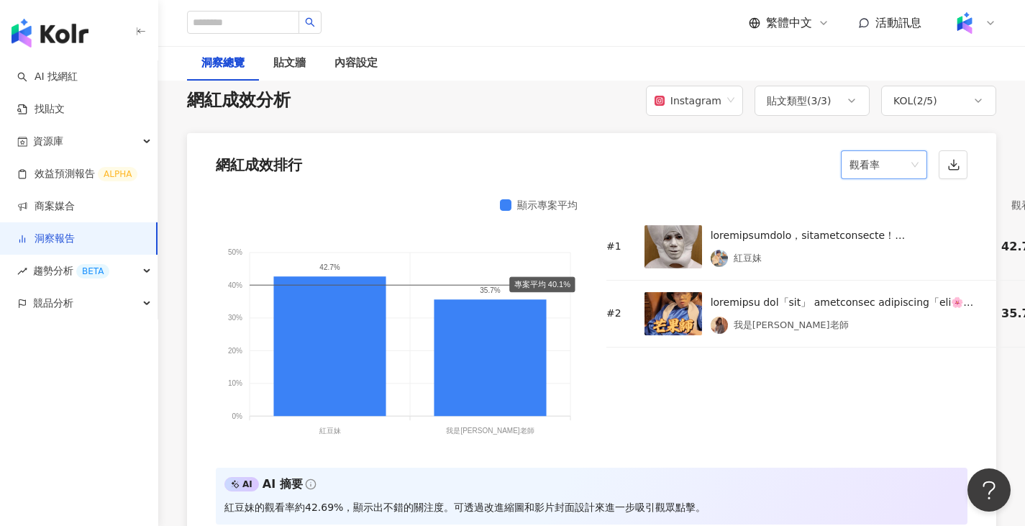
click at [874, 165] on span "觀看率" at bounding box center [884, 164] width 69 height 27
click at [892, 272] on div "觀看數" at bounding box center [884, 283] width 81 height 24
